Goal: Task Accomplishment & Management: Manage account settings

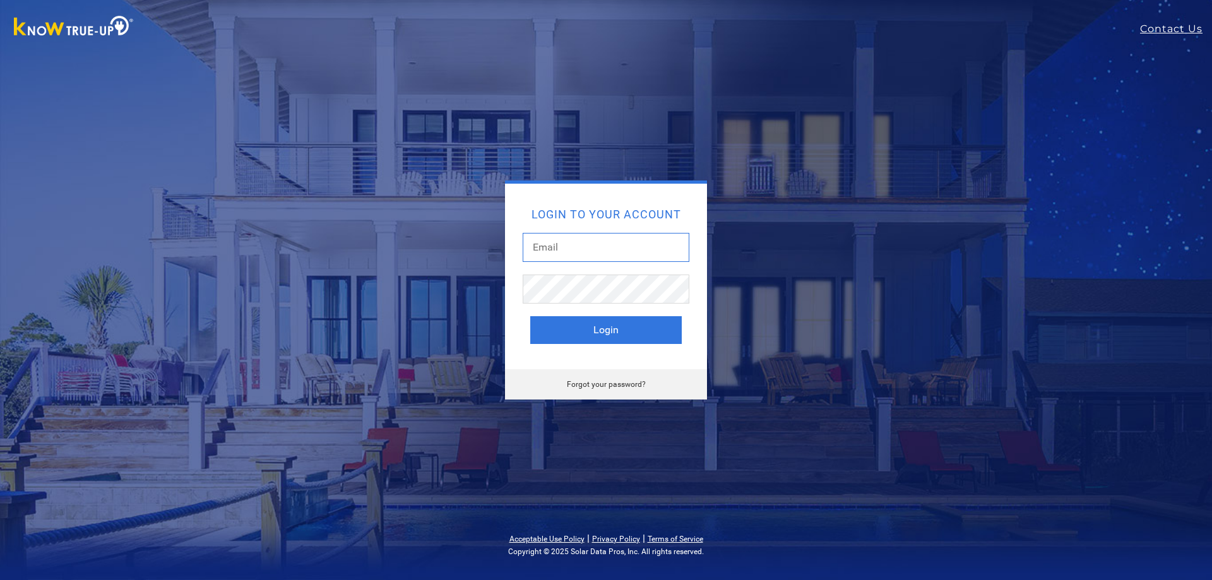
click at [602, 237] on input "text" at bounding box center [606, 247] width 167 height 29
type input "prh1971@yahoo.com"
click at [530, 316] on button "Login" at bounding box center [605, 330] width 151 height 28
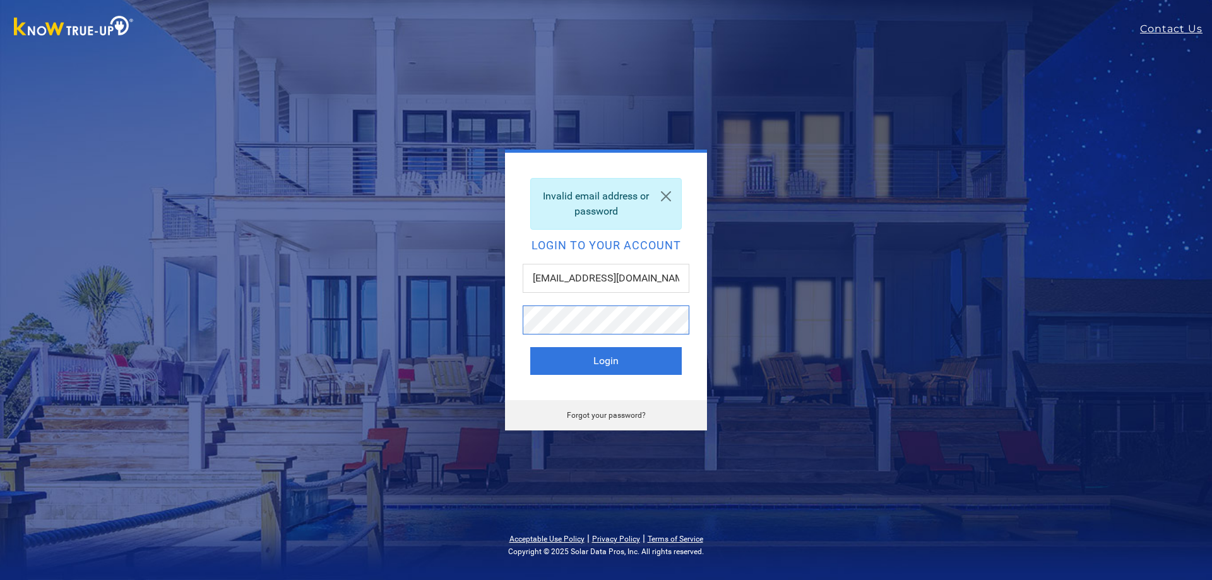
click at [530, 347] on button "Login" at bounding box center [605, 361] width 151 height 28
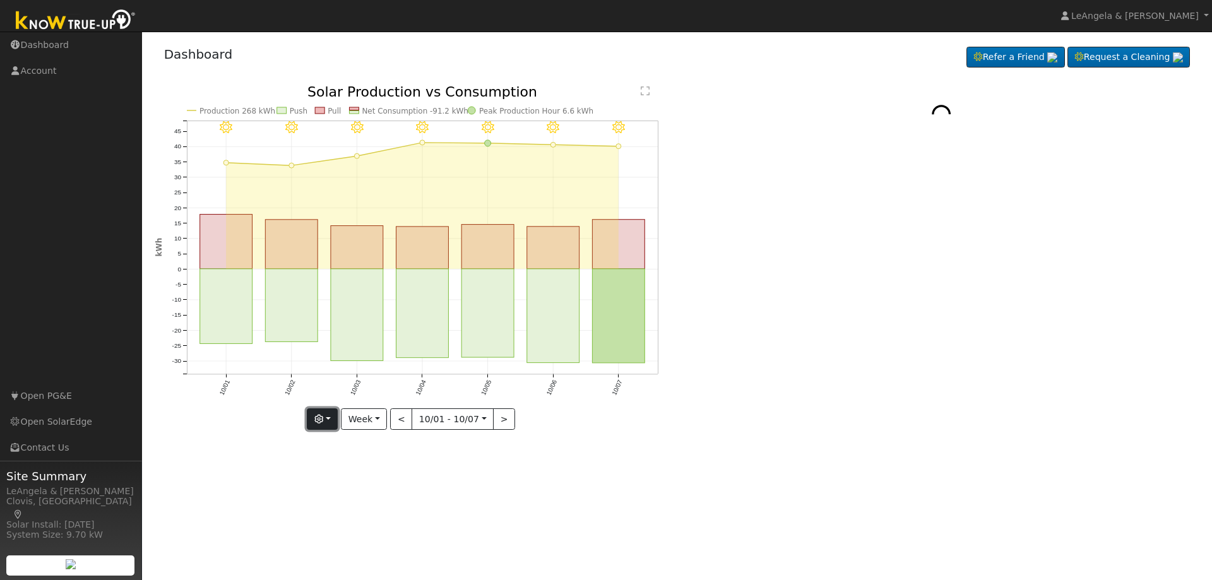
click at [334, 419] on button "button" at bounding box center [322, 418] width 31 height 21
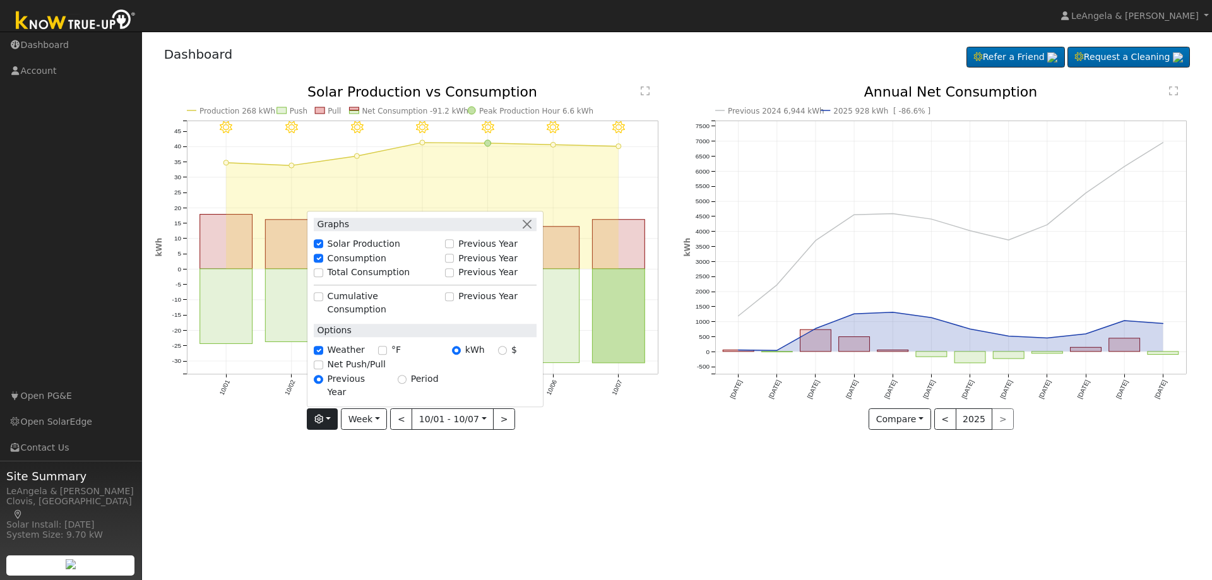
click at [383, 280] on label "Total Consumption" at bounding box center [369, 272] width 83 height 13
click at [322, 277] on input "Total Consumption" at bounding box center [318, 272] width 9 height 9
checkbox input "true"
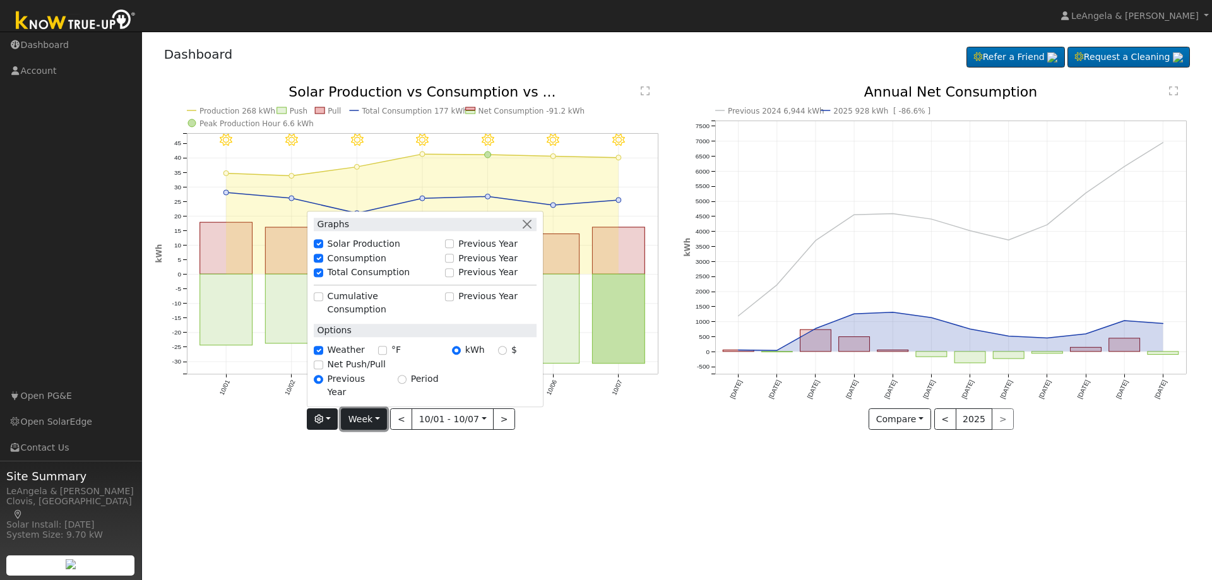
click at [373, 419] on button "Week" at bounding box center [364, 418] width 46 height 21
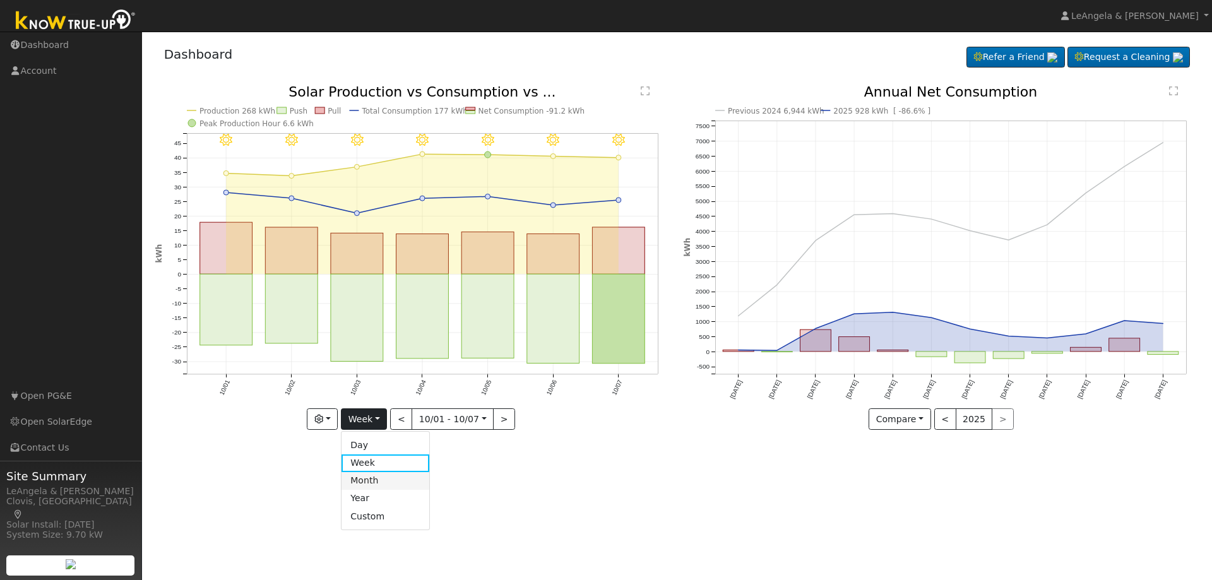
click at [390, 478] on link "Month" at bounding box center [385, 481] width 88 height 18
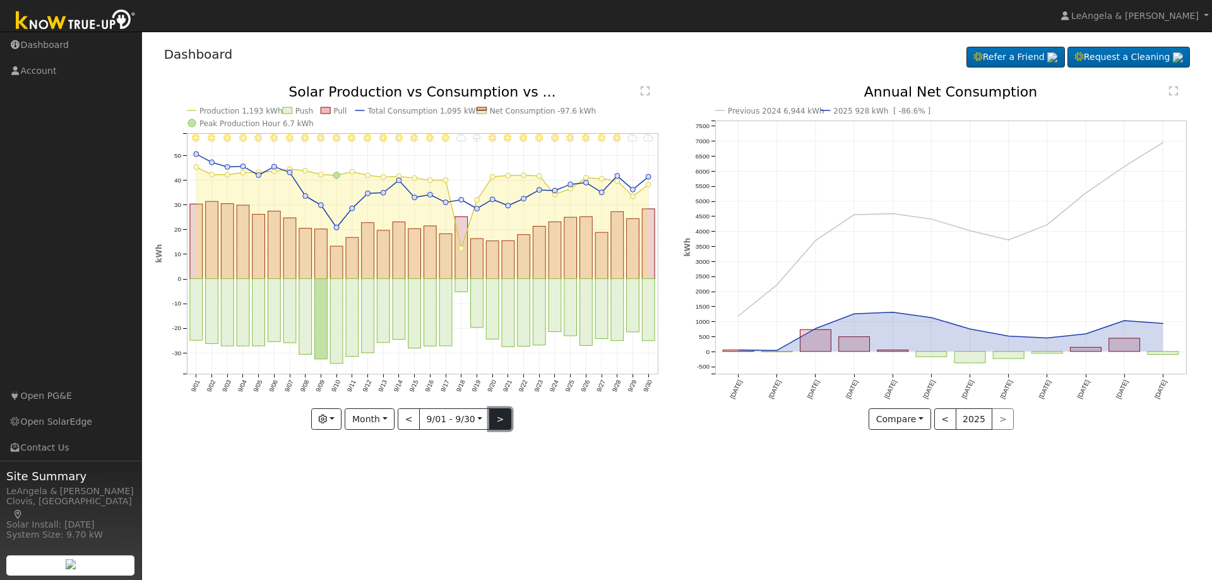
click at [504, 423] on button ">" at bounding box center [500, 418] width 22 height 21
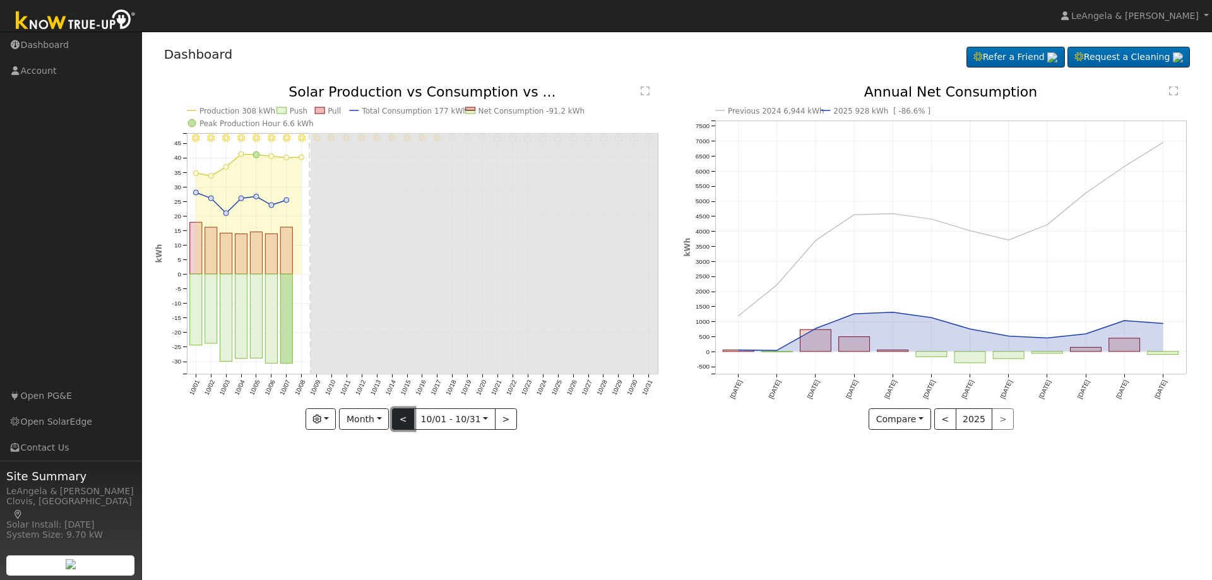
click at [404, 424] on button "<" at bounding box center [403, 418] width 22 height 21
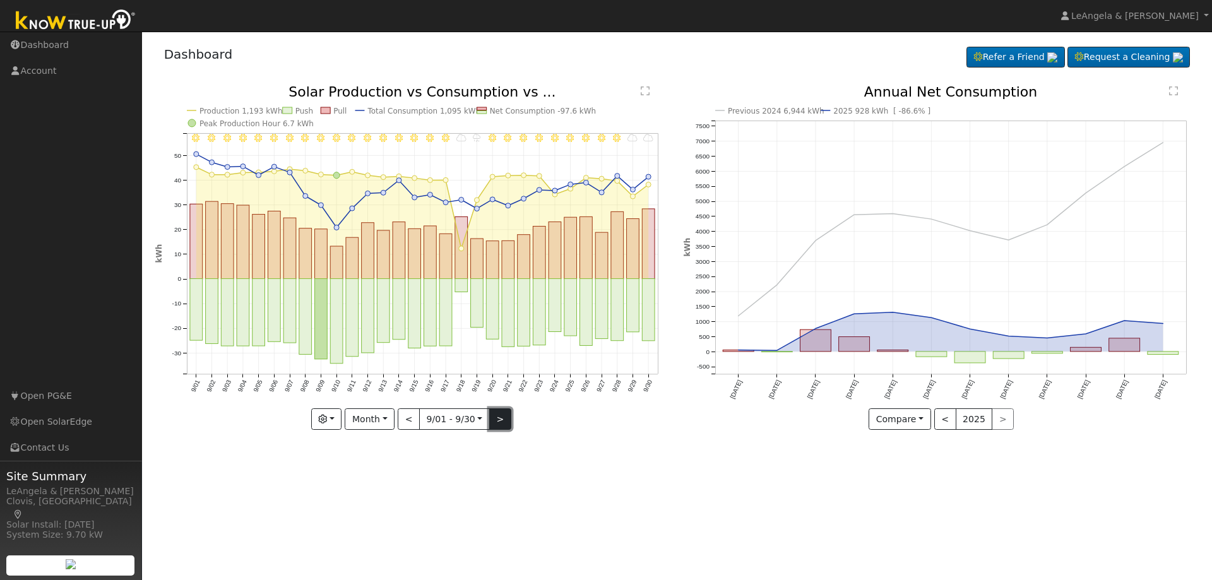
click at [504, 422] on button ">" at bounding box center [500, 418] width 22 height 21
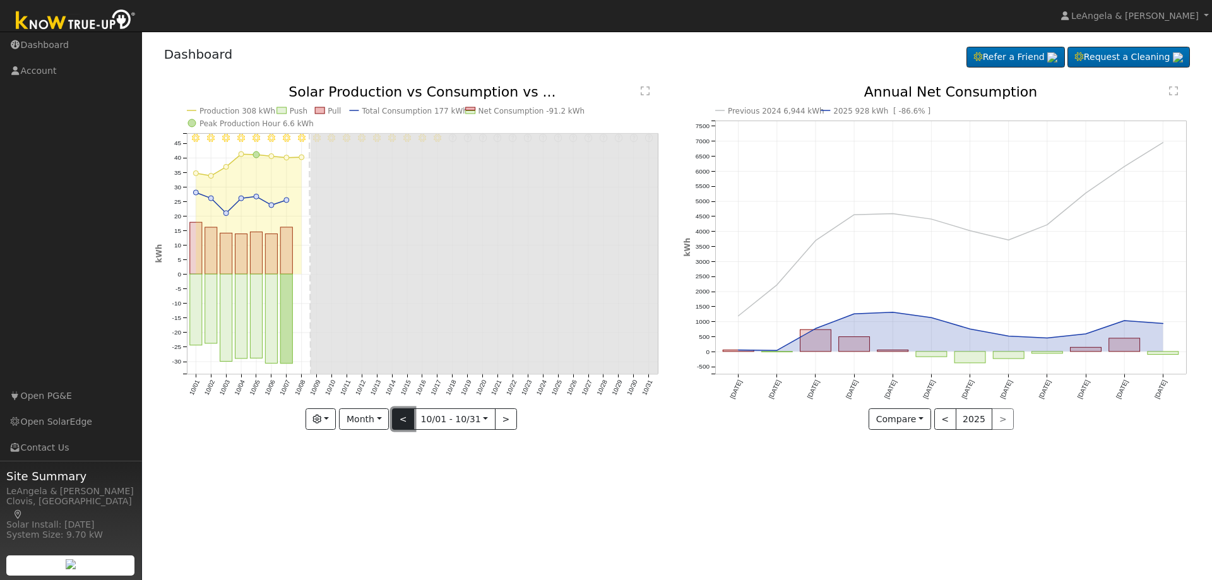
click at [405, 420] on button "<" at bounding box center [403, 418] width 22 height 21
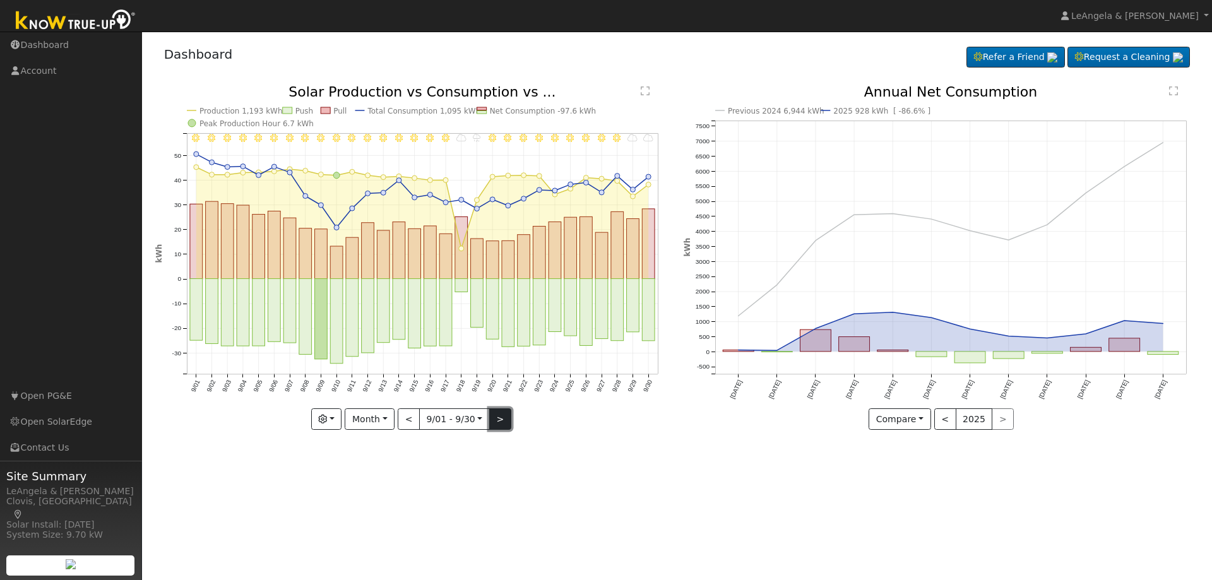
click at [504, 413] on button ">" at bounding box center [500, 418] width 22 height 21
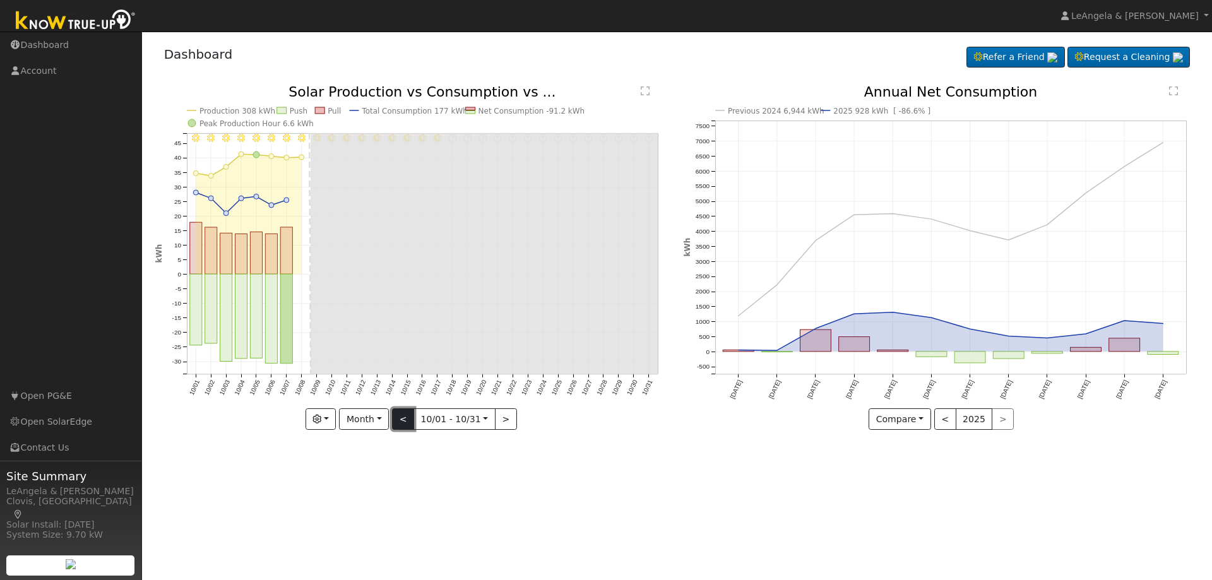
click at [405, 425] on button "<" at bounding box center [403, 418] width 22 height 21
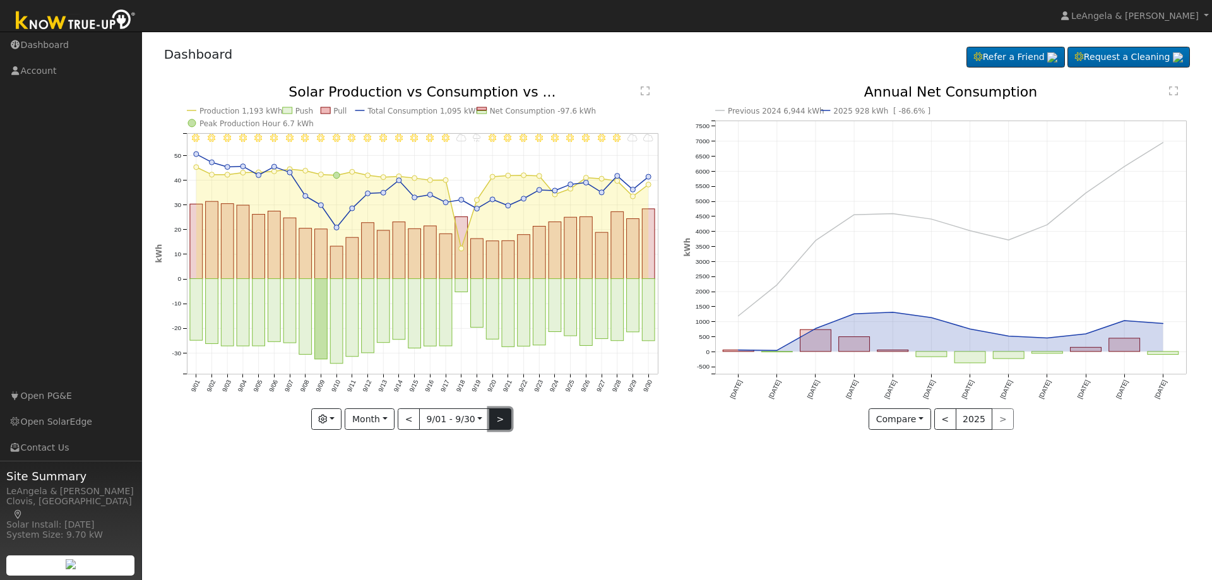
click at [496, 425] on button ">" at bounding box center [500, 418] width 22 height 21
type input "2025-10-01"
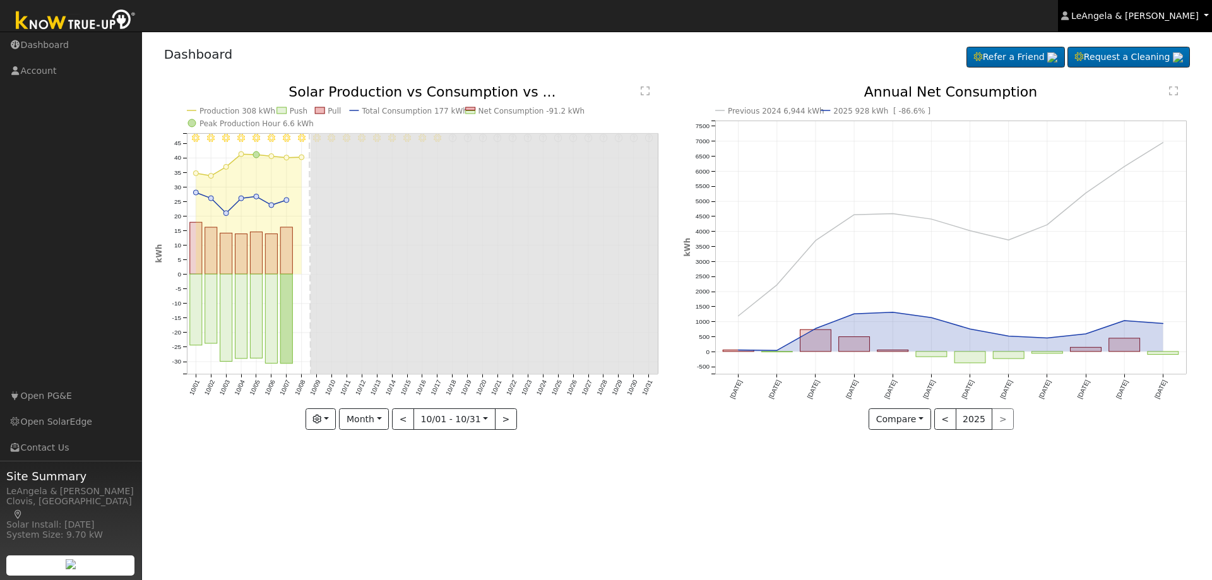
click at [1150, 25] on link "LeAngela & Paul Miller-Hernandez" at bounding box center [1135, 16] width 154 height 32
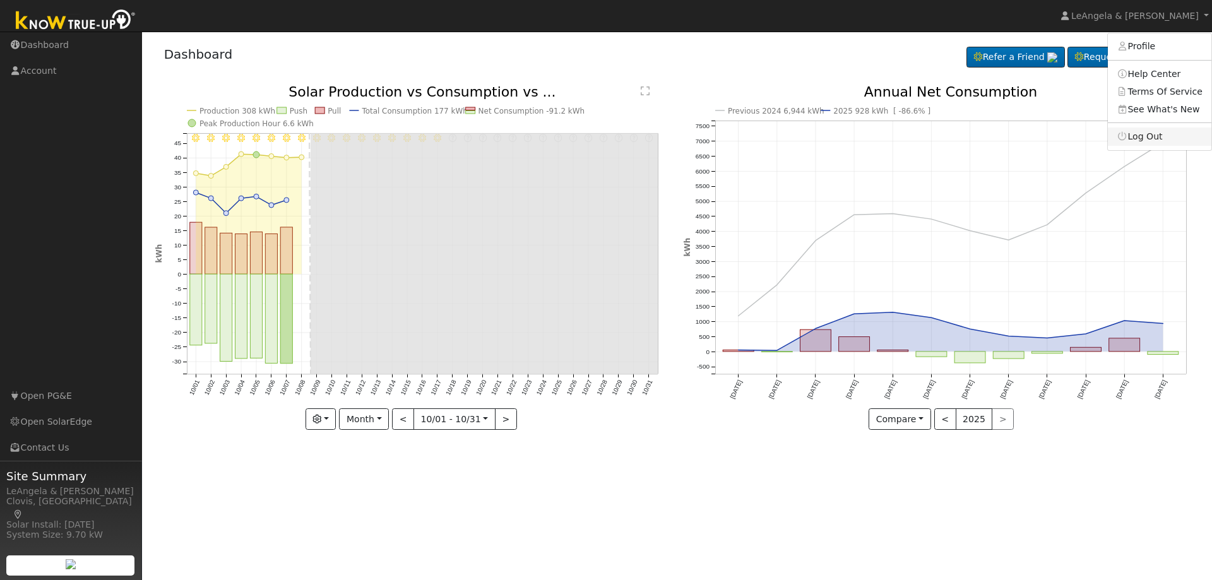
click at [1154, 140] on link "Log Out" at bounding box center [1159, 136] width 103 height 18
